Goal: Transaction & Acquisition: Purchase product/service

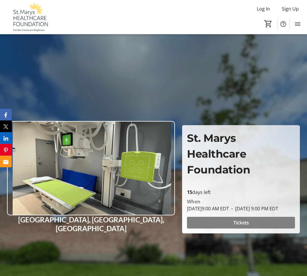
click at [248, 226] on span "Tickets" at bounding box center [241, 222] width 16 height 7
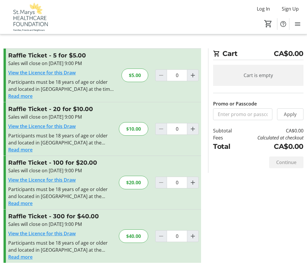
click at [197, 239] on span "Increment by one" at bounding box center [192, 236] width 11 height 11
type input "1"
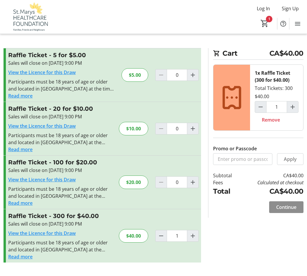
click at [292, 207] on span "Continue" at bounding box center [286, 207] width 20 height 7
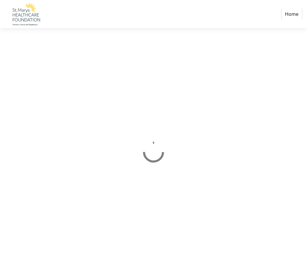
select select "CA"
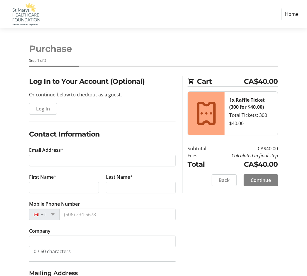
click at [47, 110] on span "Log In" at bounding box center [43, 108] width 14 height 7
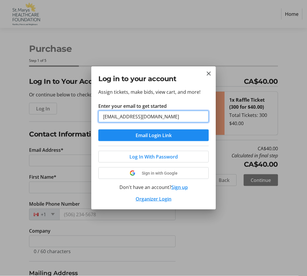
type input "[EMAIL_ADDRESS][DOMAIN_NAME]"
click at [167, 140] on span "submit" at bounding box center [153, 136] width 110 height 14
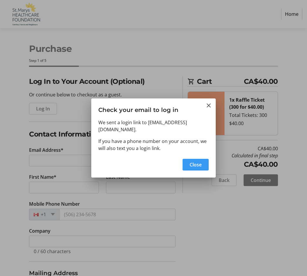
click at [209, 109] on mat-icon "Close" at bounding box center [208, 105] width 7 height 7
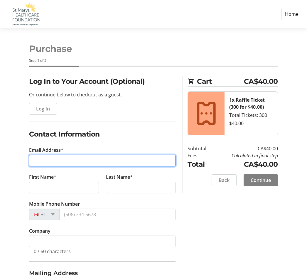
click at [46, 162] on input "Email Address*" at bounding box center [102, 161] width 146 height 12
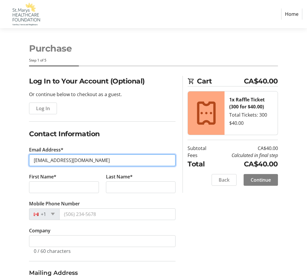
type input "[EMAIL_ADDRESS][DOMAIN_NAME]"
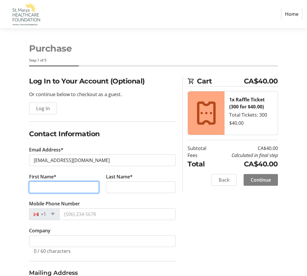
click at [55, 191] on input "First Name*" at bounding box center [64, 188] width 70 height 12
type input "[PERSON_NAME]"
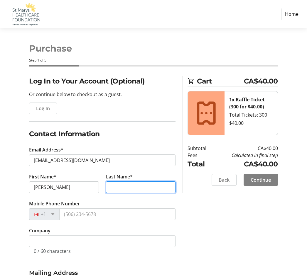
click at [127, 188] on input "Last Name*" at bounding box center [141, 188] width 70 height 12
type input "Silverthorne"
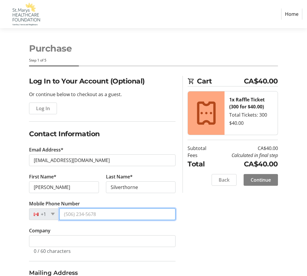
click at [107, 216] on input "Mobile Phone Number" at bounding box center [117, 215] width 116 height 12
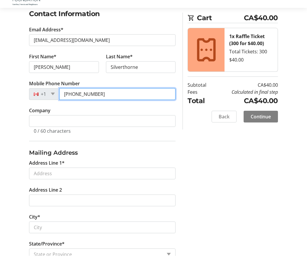
scroll to position [107, 0]
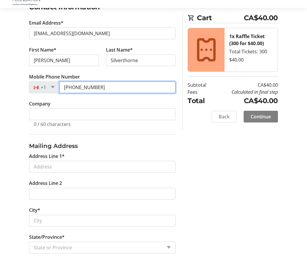
type input "[PHONE_NUMBER]"
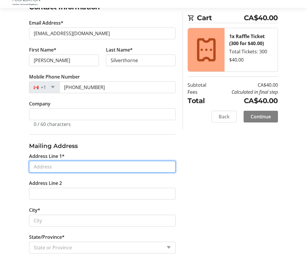
click at [42, 181] on input "Address Line 1*" at bounding box center [102, 187] width 146 height 12
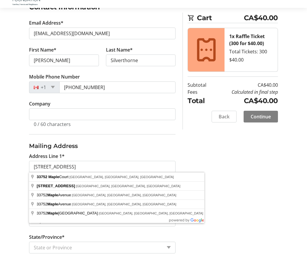
type input "[STREET_ADDRESS]"
select select "ON"
type input "N0M 1G0"
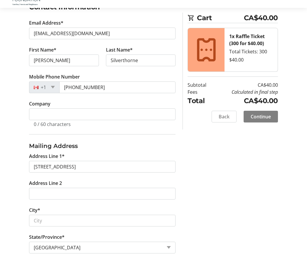
scroll to position [128, 0]
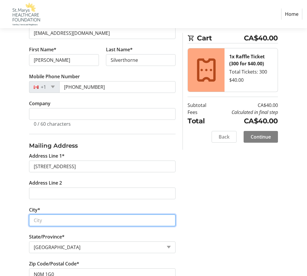
click at [54, 223] on input "City*" at bounding box center [102, 221] width 146 height 12
type input "bayfield"
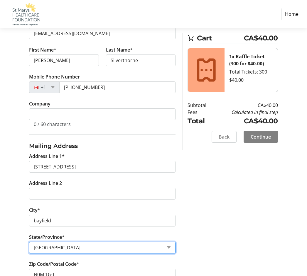
click at [91, 251] on select "State or Province State or Province [GEOGRAPHIC_DATA] [GEOGRAPHIC_DATA] [GEOGRA…" at bounding box center [102, 248] width 146 height 12
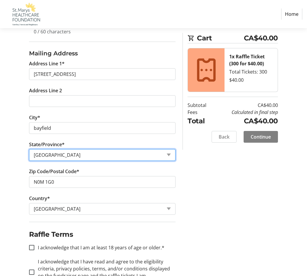
scroll to position [226, 0]
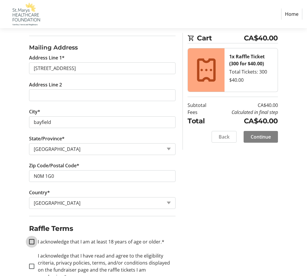
click at [34, 240] on input "I acknowledge that I am at least 18 years of age or older.*" at bounding box center [31, 242] width 5 height 5
checkbox input "true"
click at [32, 267] on div at bounding box center [32, 267] width 14 height 14
checkbox input "true"
click at [263, 138] on span "Continue" at bounding box center [261, 136] width 20 height 7
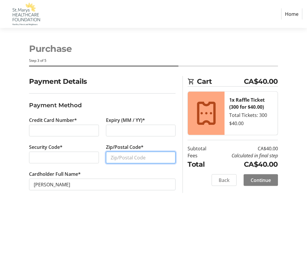
click at [144, 153] on input "Zip/Postal Code*" at bounding box center [141, 158] width 70 height 12
type input "NoM1G0"
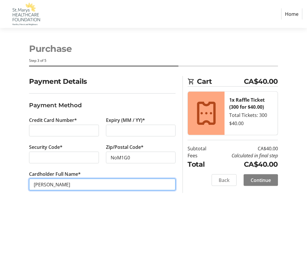
click at [82, 186] on input "[PERSON_NAME]" at bounding box center [102, 185] width 146 height 12
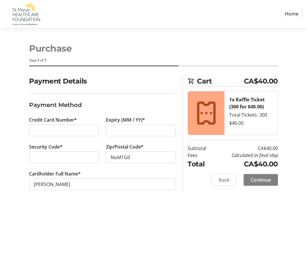
click at [260, 181] on span "Continue" at bounding box center [261, 180] width 20 height 7
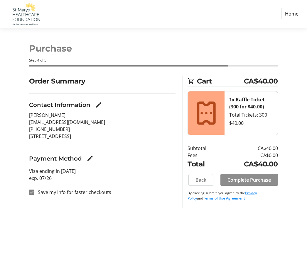
click at [256, 179] on span "Complete Purchase" at bounding box center [248, 180] width 43 height 7
